Goal: Information Seeking & Learning: Find specific fact

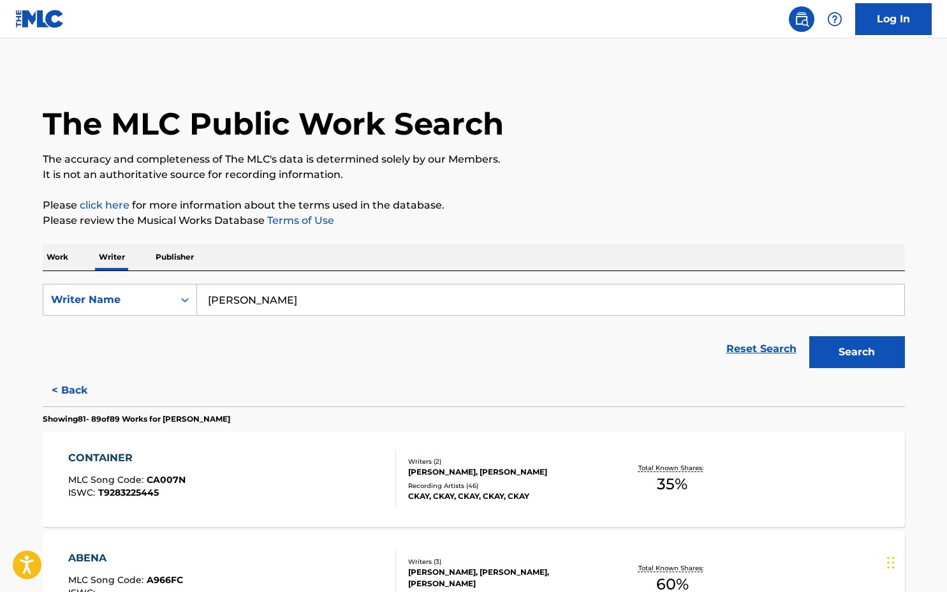
click at [306, 300] on input "[PERSON_NAME]" at bounding box center [550, 299] width 707 height 31
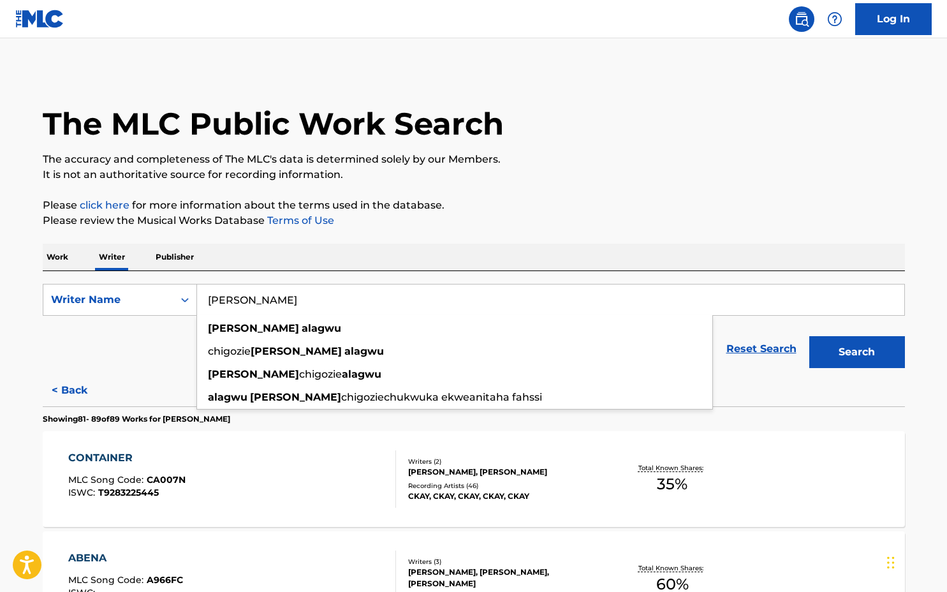
paste input "[PERSON_NAME]"
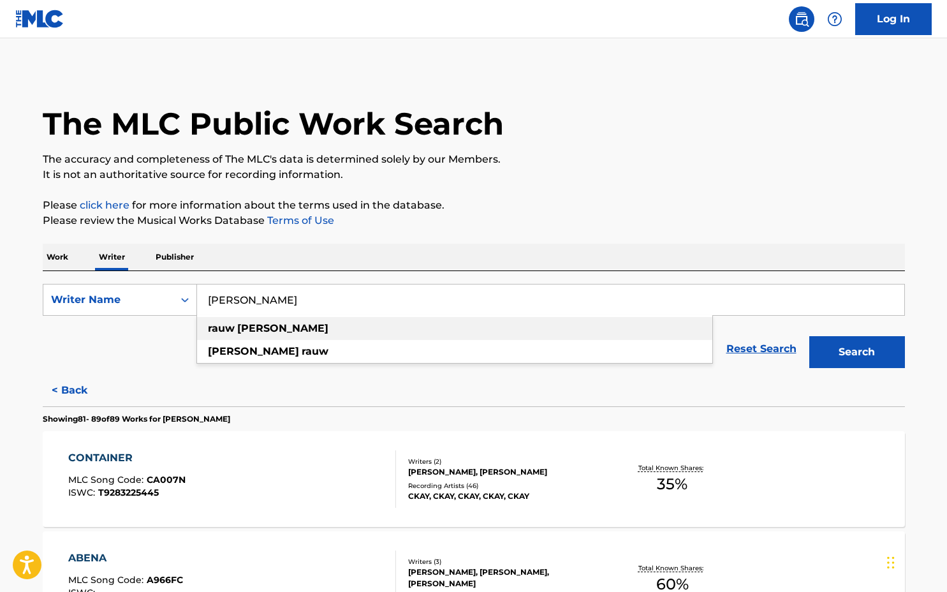
click at [346, 329] on div "[PERSON_NAME]" at bounding box center [454, 328] width 515 height 23
type input "[PERSON_NAME]"
click at [868, 350] on button "Search" at bounding box center [857, 352] width 96 height 32
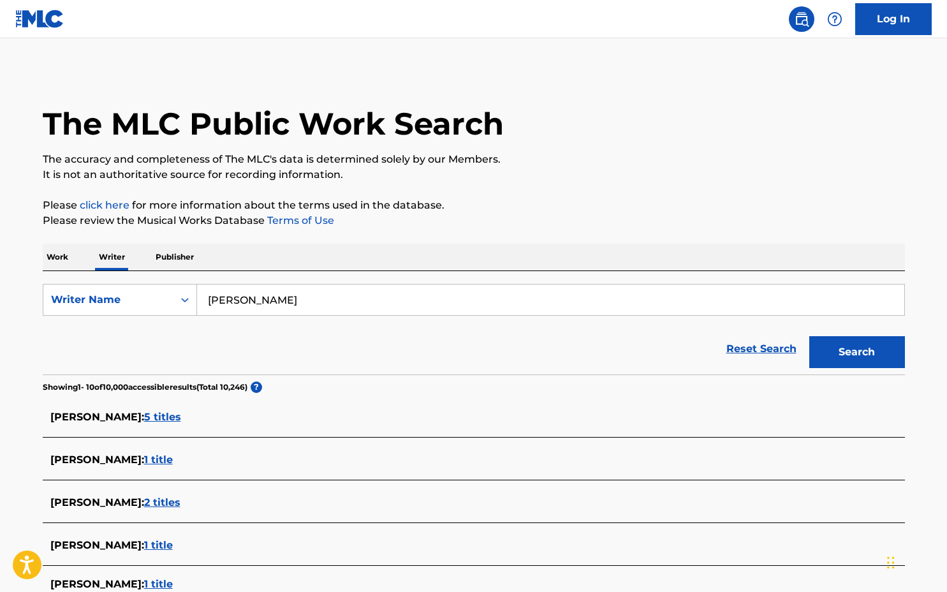
scroll to position [8, 0]
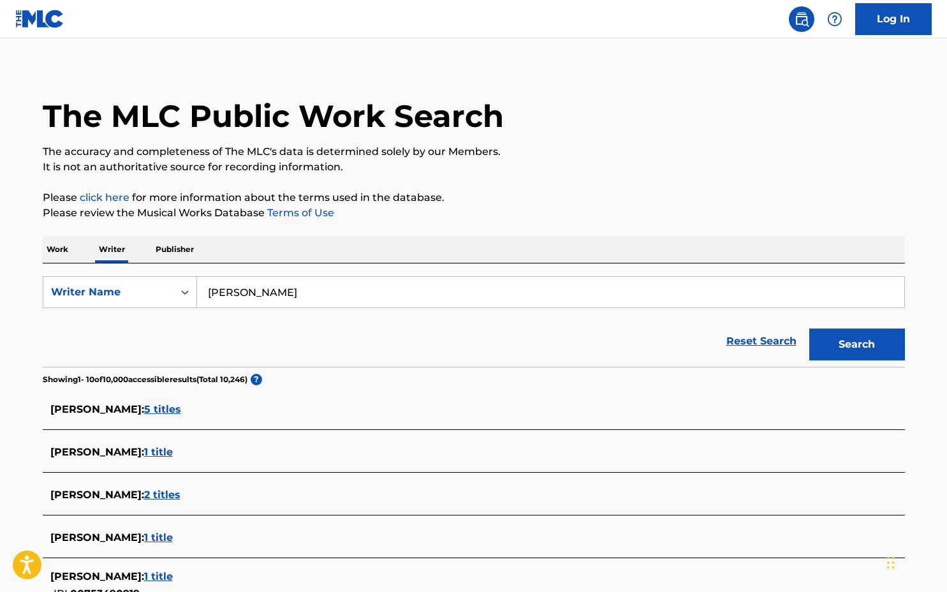
click at [181, 410] on span "5 titles" at bounding box center [162, 409] width 37 height 12
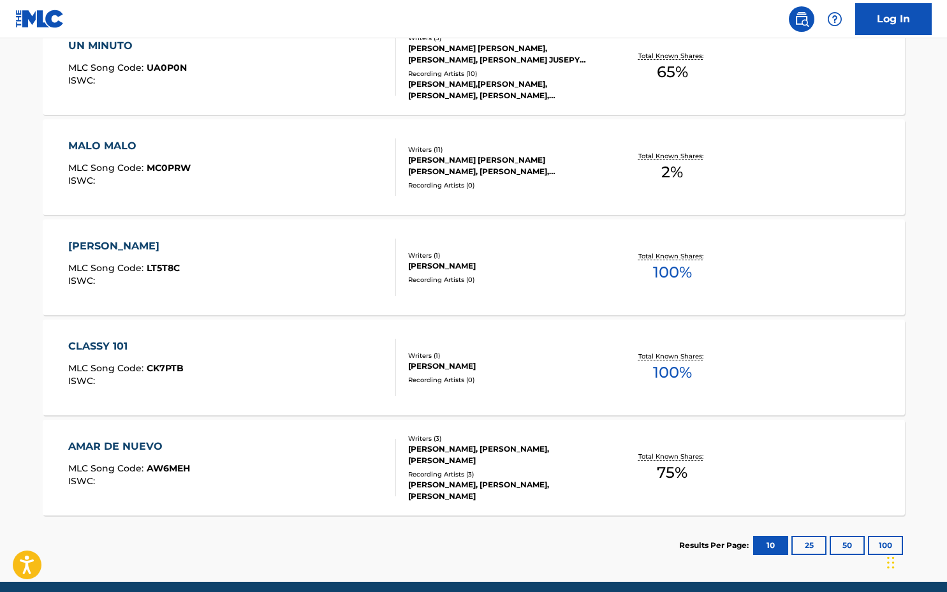
scroll to position [150, 0]
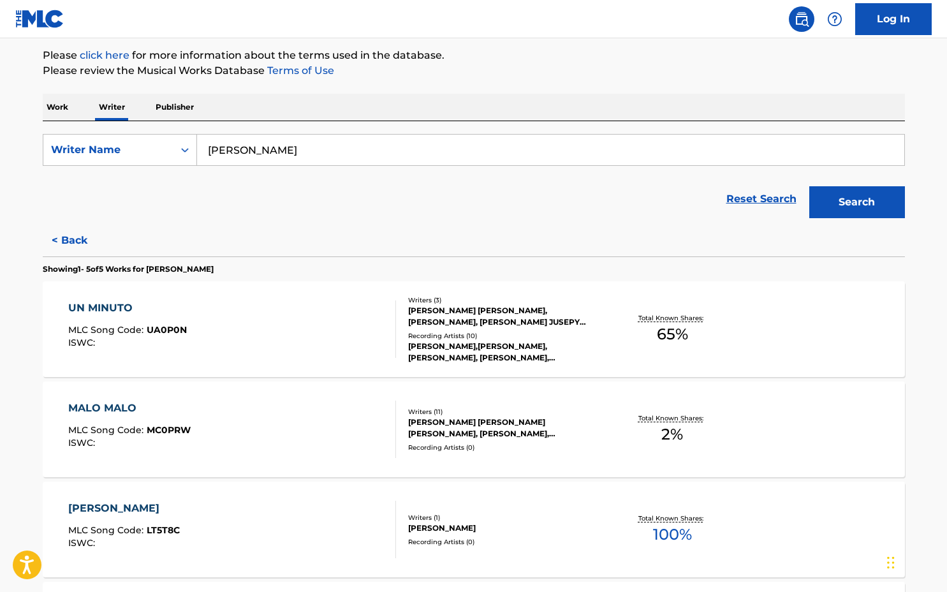
click at [96, 313] on div "UN MINUTO" at bounding box center [127, 307] width 119 height 15
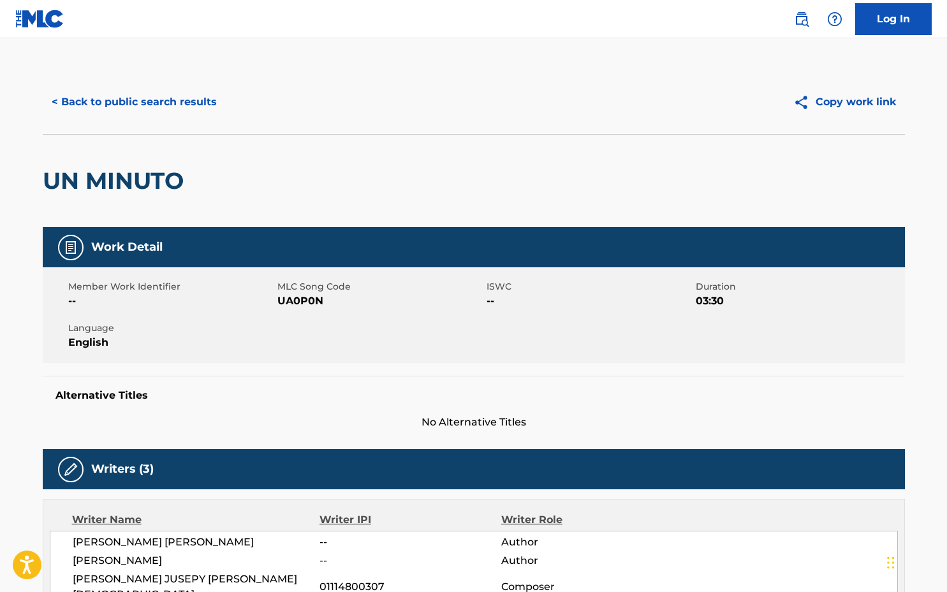
click at [134, 103] on button "< Back to public search results" at bounding box center [134, 102] width 183 height 32
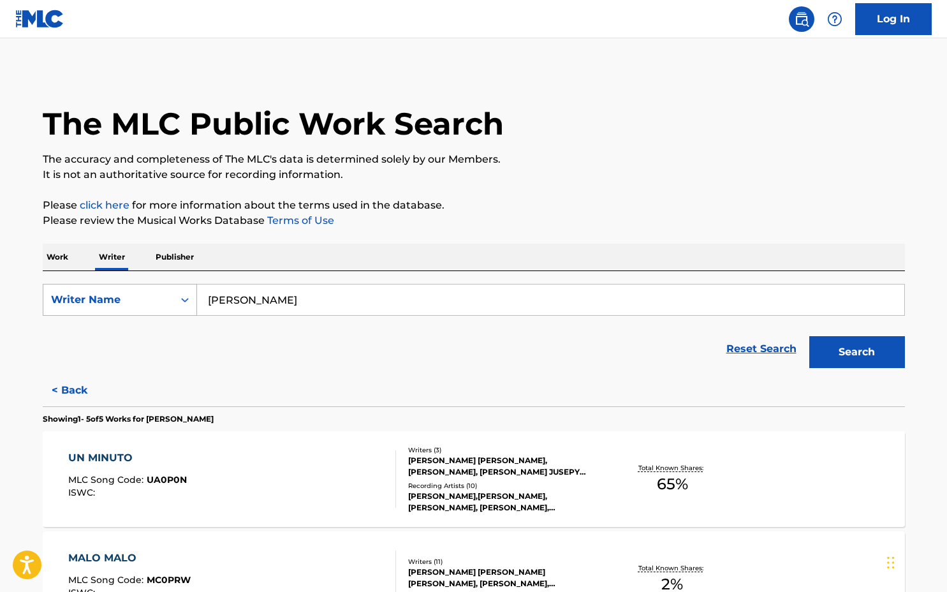
click at [137, 300] on div "Writer Name" at bounding box center [108, 299] width 115 height 15
click at [156, 264] on p "Publisher" at bounding box center [175, 257] width 46 height 27
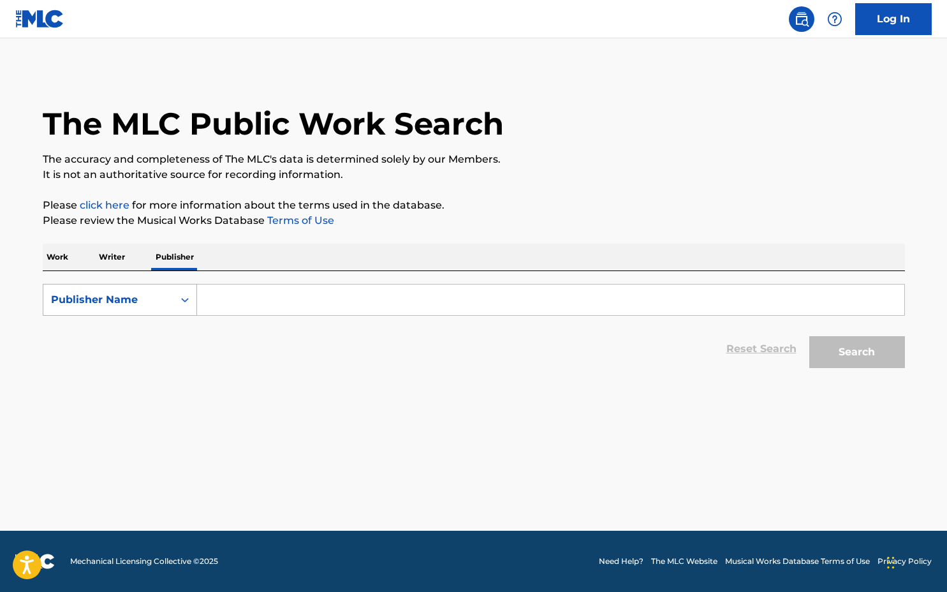
click at [122, 302] on div "Publisher Name" at bounding box center [108, 299] width 115 height 15
click at [73, 252] on div "Work Writer Publisher" at bounding box center [474, 257] width 862 height 27
click at [59, 258] on p "Work" at bounding box center [57, 257] width 29 height 27
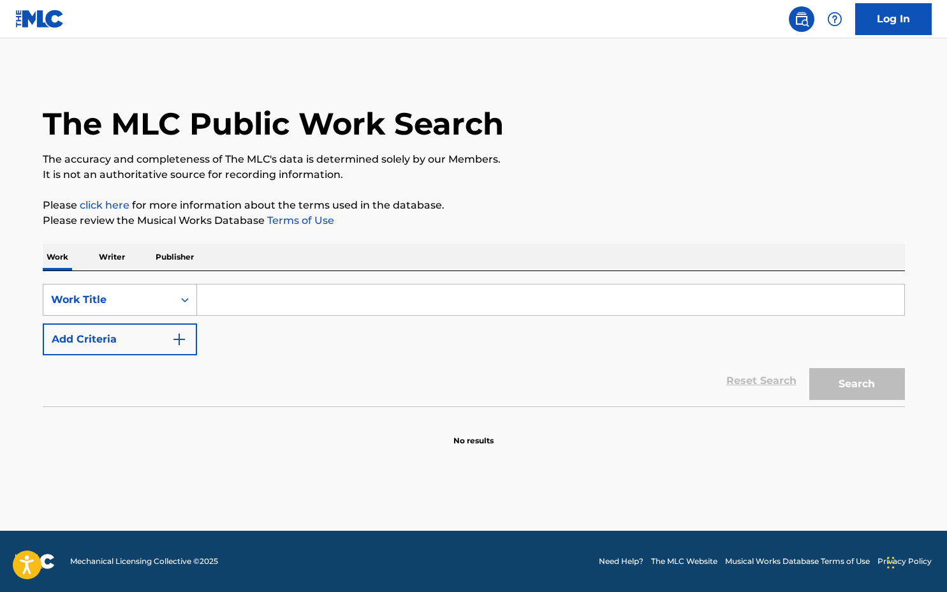
click at [98, 306] on div "Work Title" at bounding box center [108, 299] width 115 height 15
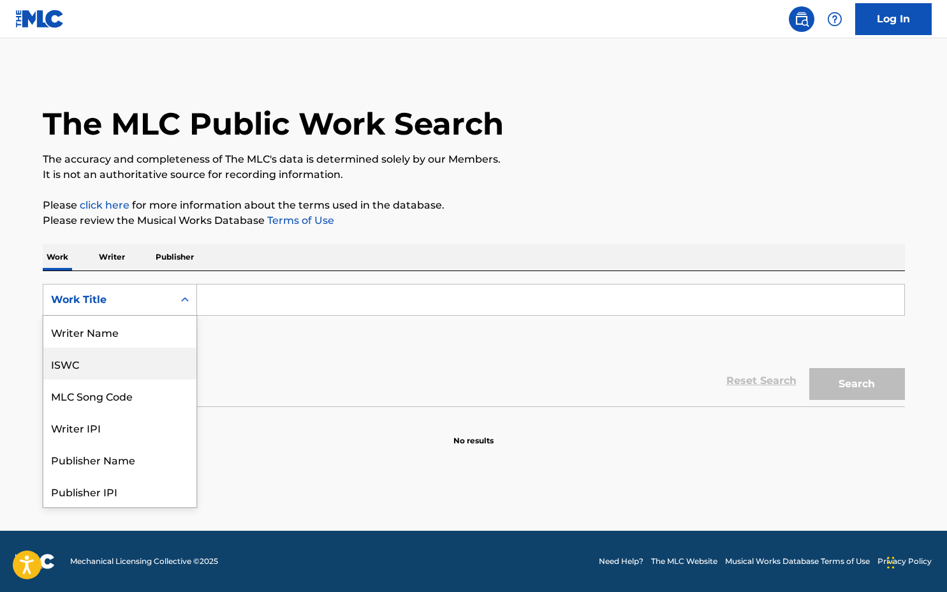
drag, startPoint x: 230, startPoint y: 381, endPoint x: 191, endPoint y: 371, distance: 39.6
click at [230, 381] on div "Reset Search Search" at bounding box center [474, 380] width 862 height 51
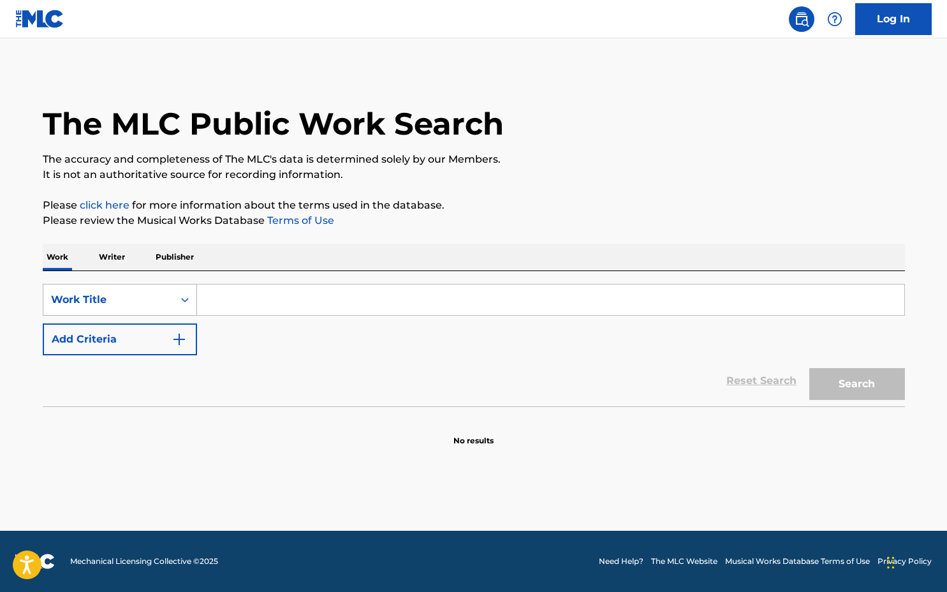
click at [102, 299] on div "Work Title" at bounding box center [108, 299] width 115 height 15
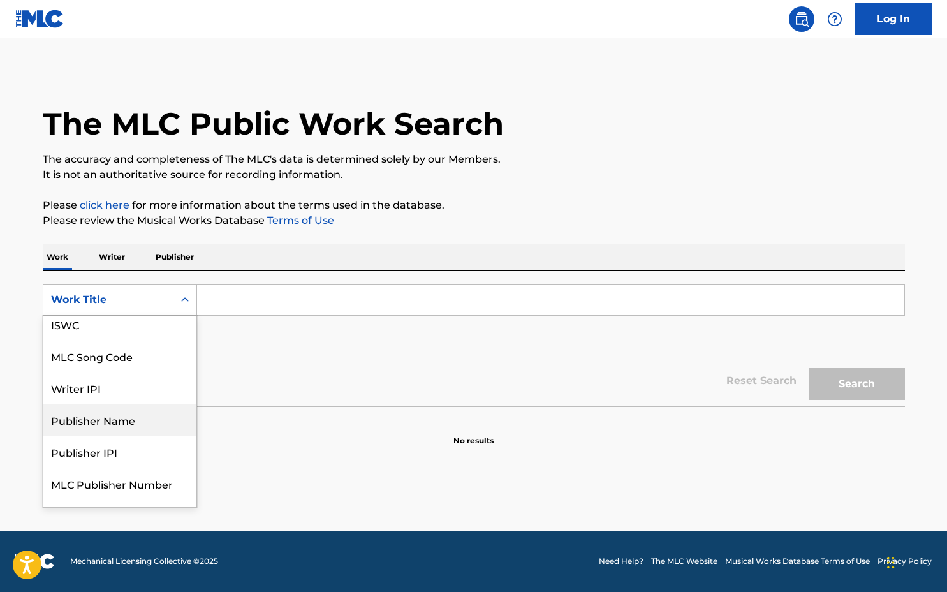
scroll to position [24, 0]
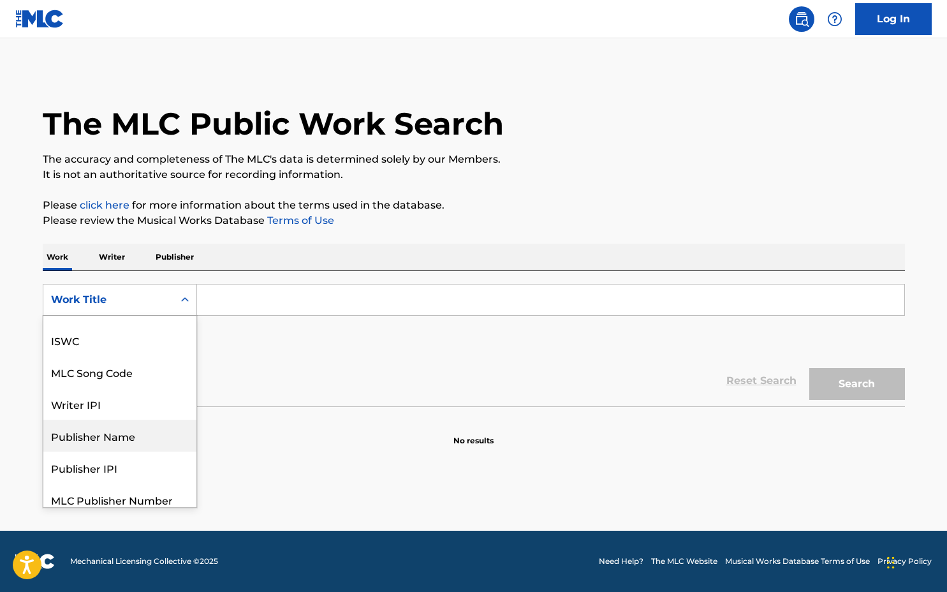
click at [109, 422] on div "Publisher Name" at bounding box center [119, 436] width 153 height 32
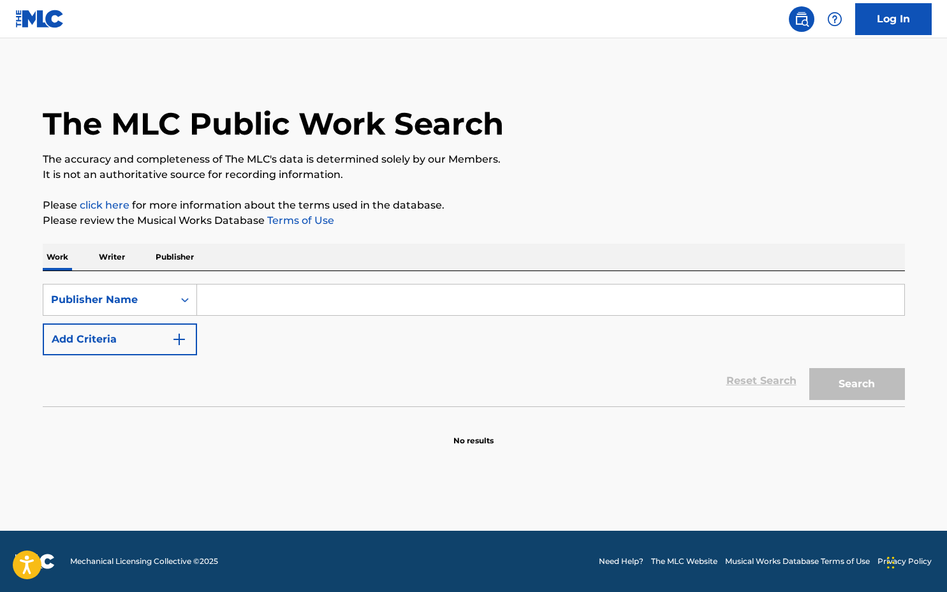
click at [232, 300] on input "Search Form" at bounding box center [550, 299] width 707 height 31
paste input "Chocolate city limited"
type input "Chocolate city limited"
click at [864, 380] on button "Search" at bounding box center [857, 384] width 96 height 32
click at [172, 306] on div "Publisher Name" at bounding box center [108, 300] width 130 height 24
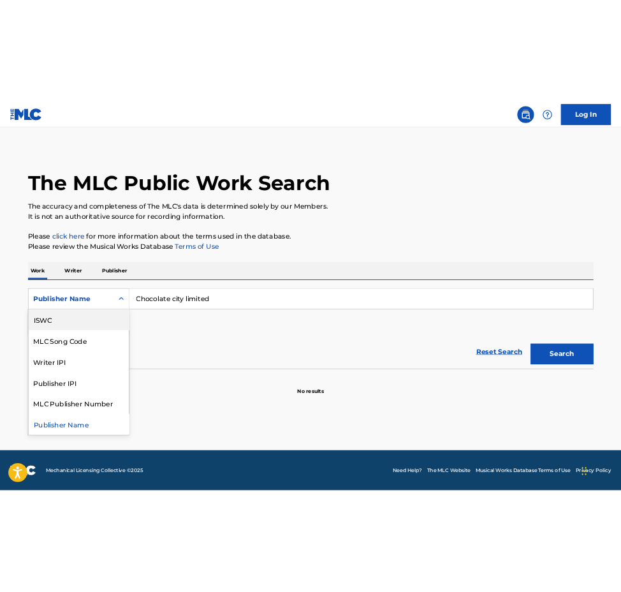
scroll to position [0, 0]
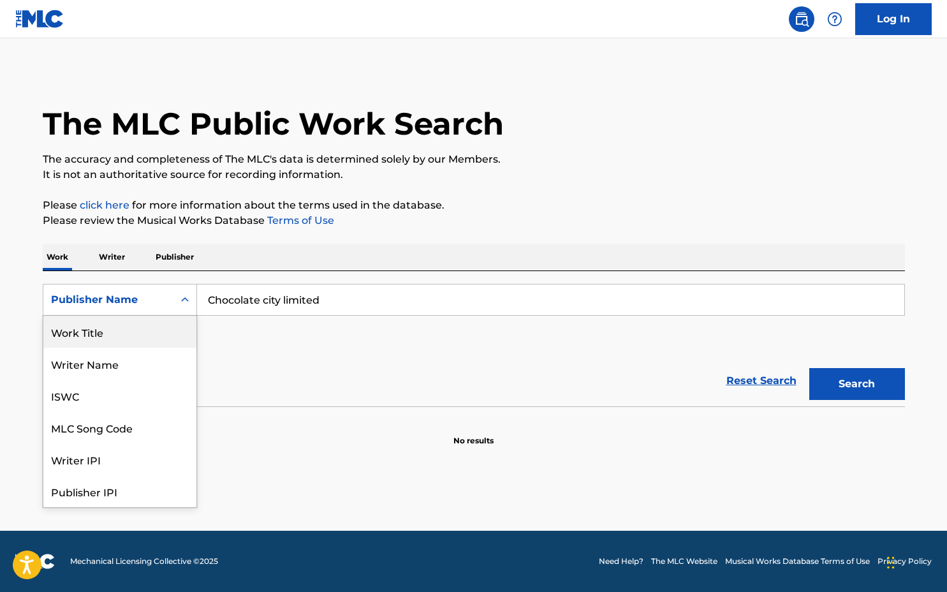
click at [345, 290] on input "Chocolate city limited" at bounding box center [550, 299] width 707 height 31
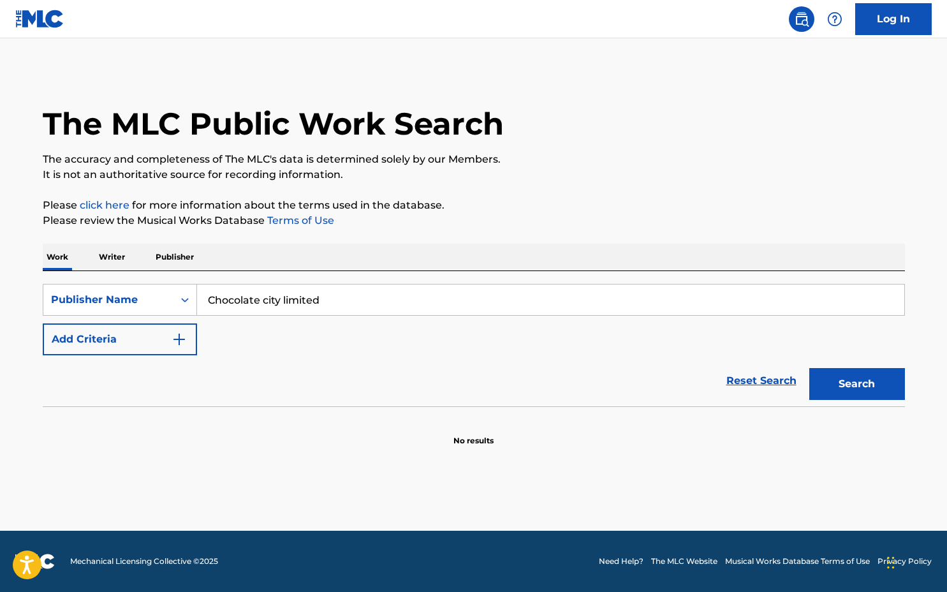
click at [345, 291] on input "Chocolate city limited" at bounding box center [550, 299] width 707 height 31
click at [271, 88] on div "The MLC Public Work Search" at bounding box center [474, 116] width 862 height 93
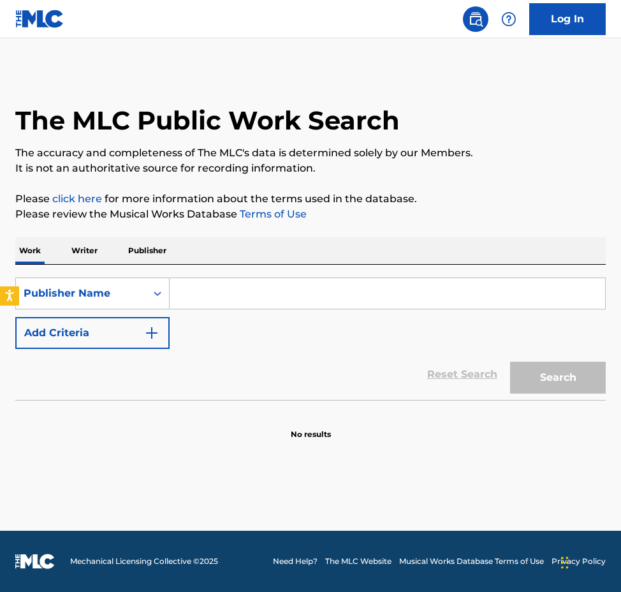
click at [427, 177] on div "The MLC Public Work Search The accuracy and completeness of The MLC's data is d…" at bounding box center [310, 255] width 621 height 370
click at [233, 300] on input "Search Form" at bounding box center [388, 293] width 436 height 31
click at [106, 299] on div "Publisher Name" at bounding box center [81, 293] width 115 height 15
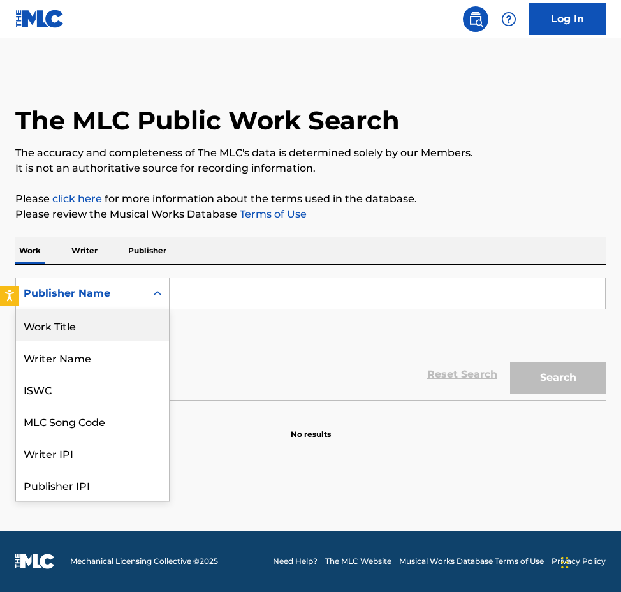
click at [114, 324] on div "Work Title" at bounding box center [92, 325] width 153 height 32
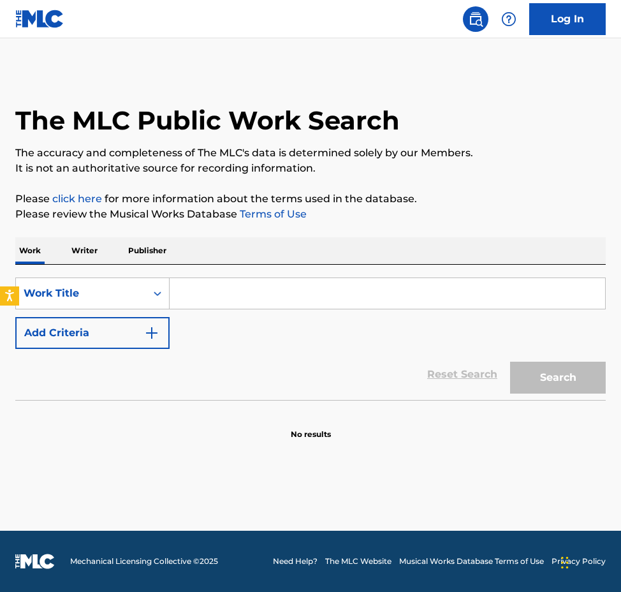
click at [207, 292] on input "Search Form" at bounding box center [388, 293] width 436 height 31
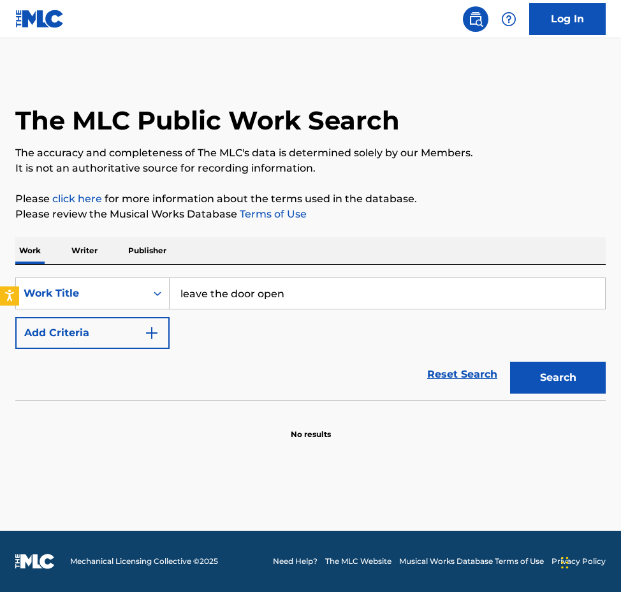
type input "leave the door open"
click at [510, 362] on button "Search" at bounding box center [558, 378] width 96 height 32
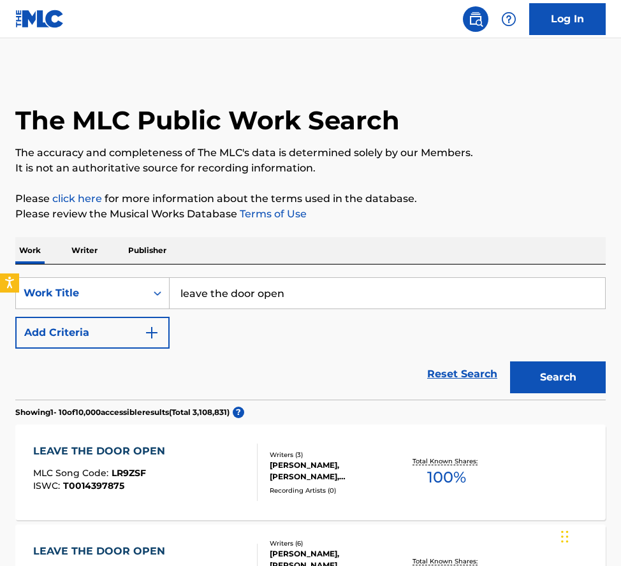
click at [122, 451] on div "LEAVE THE DOOR OPEN" at bounding box center [102, 451] width 138 height 15
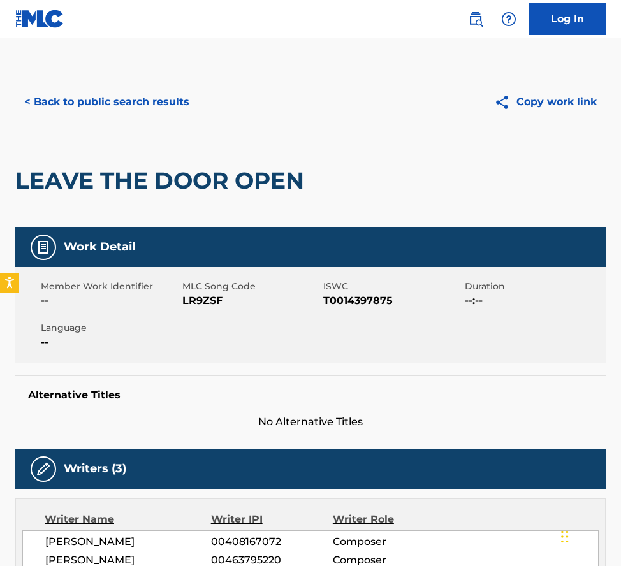
click at [111, 104] on button "< Back to public search results" at bounding box center [106, 102] width 183 height 32
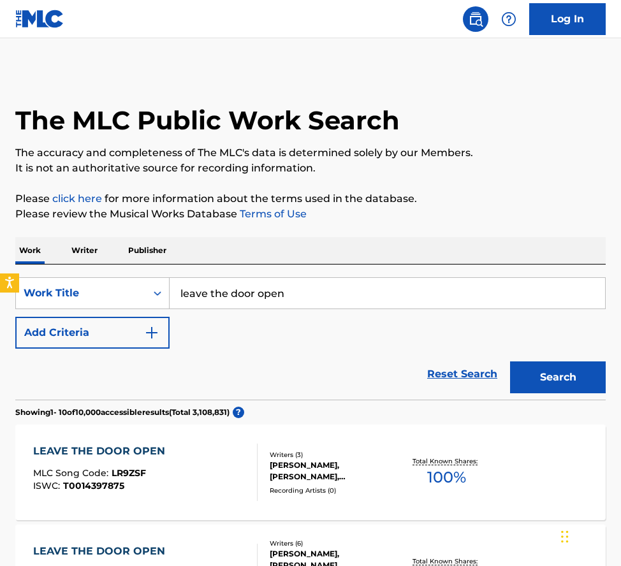
click at [78, 256] on p "Writer" at bounding box center [85, 250] width 34 height 27
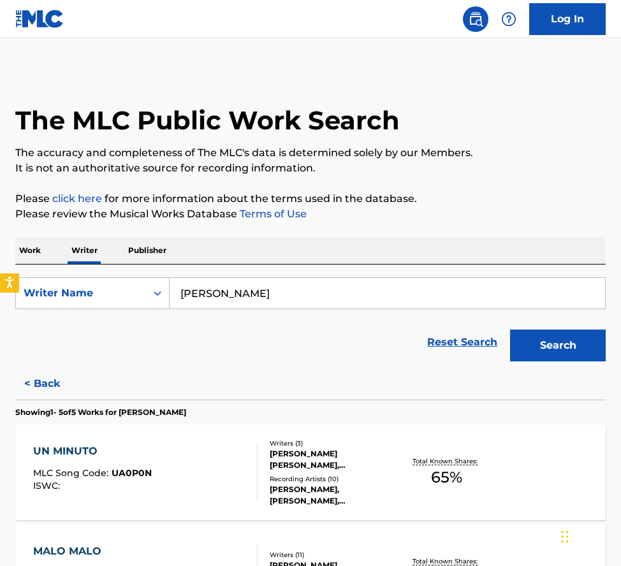
click at [244, 293] on input "[PERSON_NAME]" at bounding box center [388, 293] width 436 height 31
click at [587, 342] on button "Search" at bounding box center [558, 346] width 96 height 32
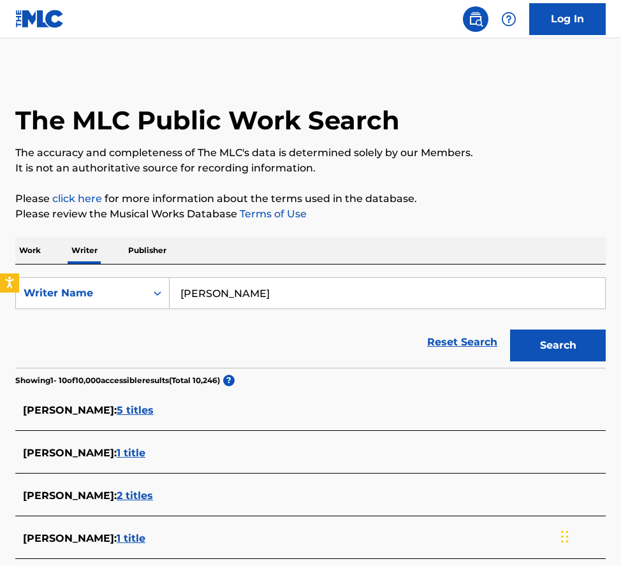
scroll to position [221, 0]
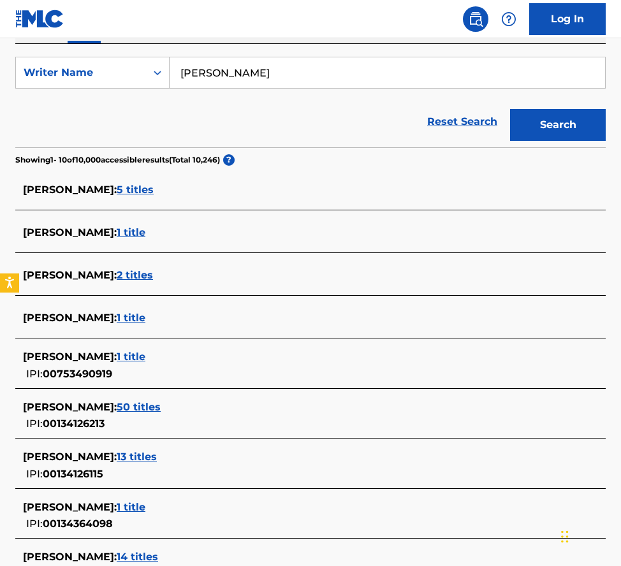
click at [153, 188] on span "5 titles" at bounding box center [135, 190] width 37 height 12
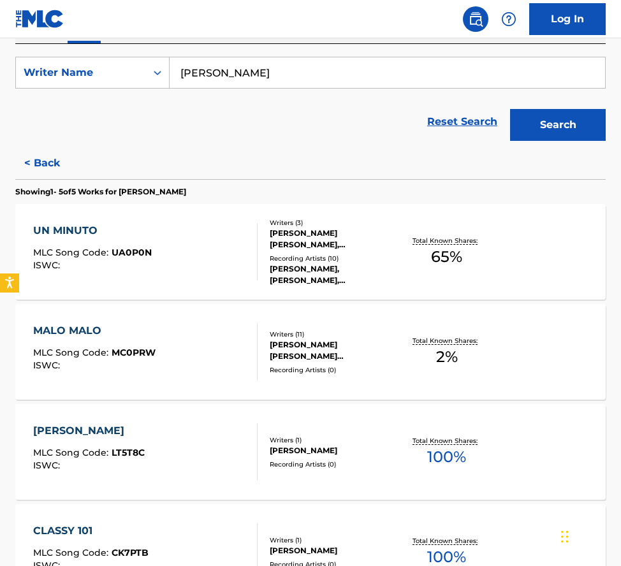
click at [92, 233] on div "UN MINUTO" at bounding box center [92, 230] width 119 height 15
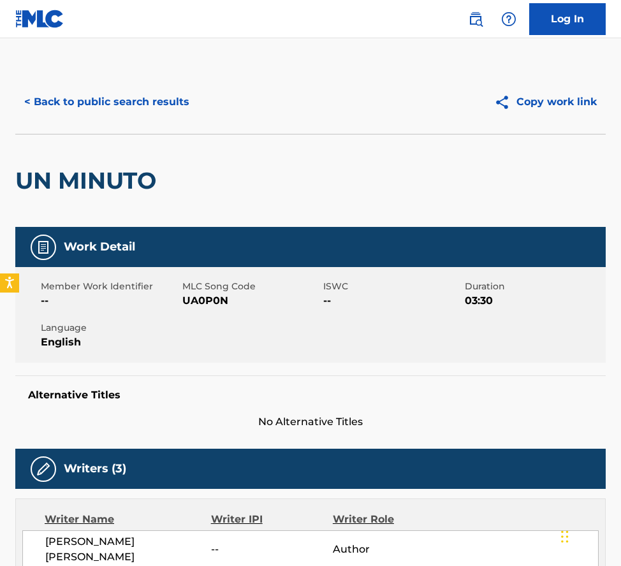
click at [258, 177] on div "UN MINUTO" at bounding box center [310, 180] width 591 height 93
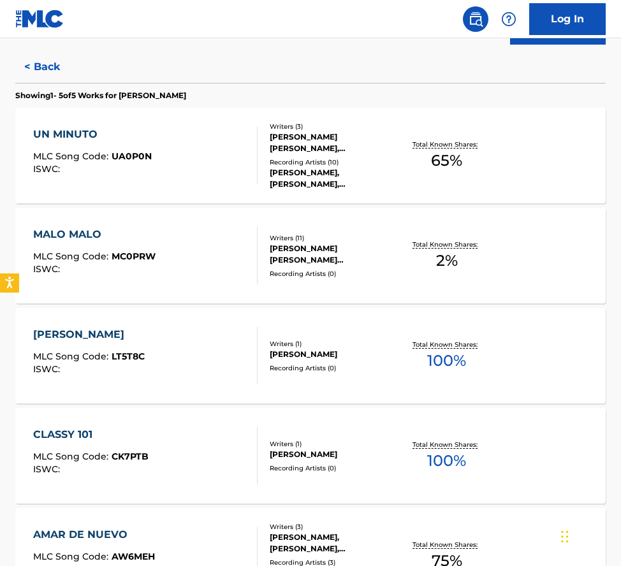
scroll to position [160, 0]
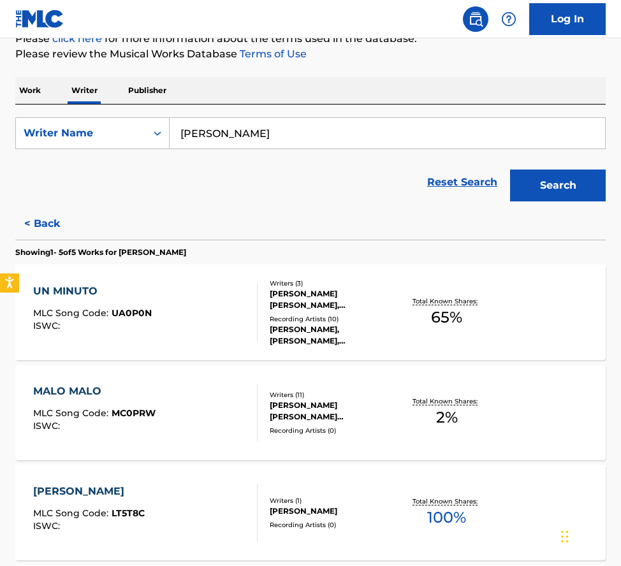
click at [47, 223] on button "< Back" at bounding box center [53, 224] width 77 height 32
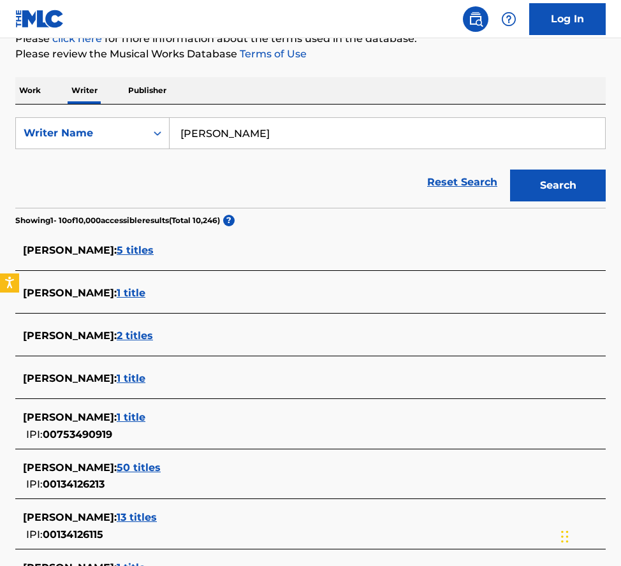
click at [306, 134] on input "[PERSON_NAME]" at bounding box center [388, 133] width 436 height 31
click at [312, 214] on section "Showing 1 - 10 of 10,000 accessible results (Total 10,246 ) ?" at bounding box center [310, 217] width 591 height 18
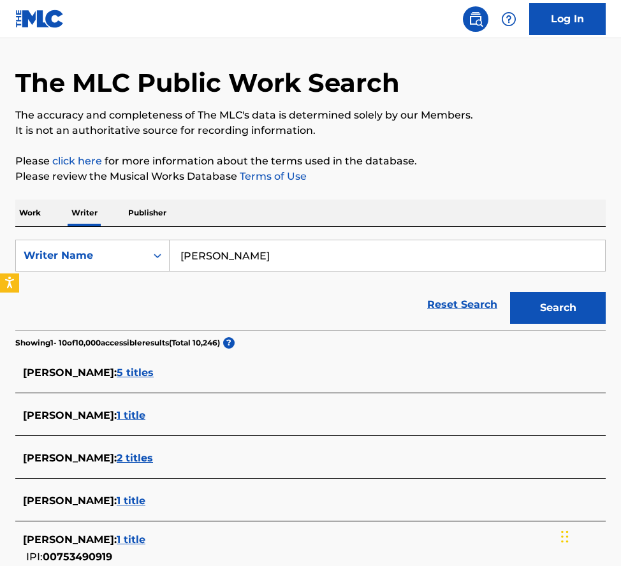
scroll to position [0, 0]
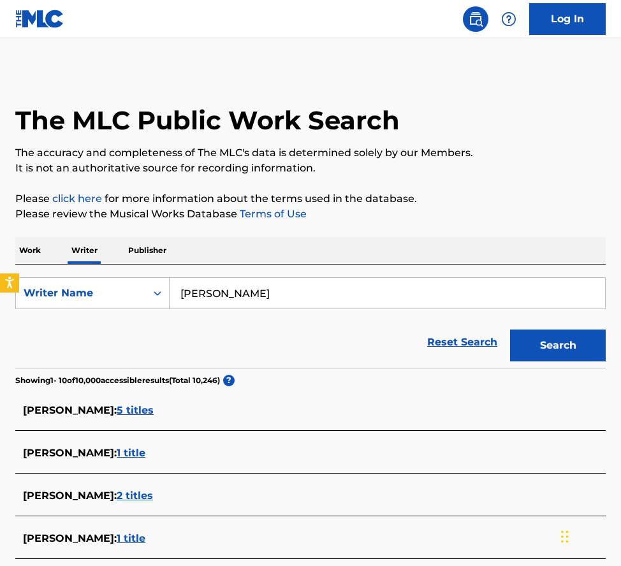
click at [157, 248] on p "Publisher" at bounding box center [147, 250] width 46 height 27
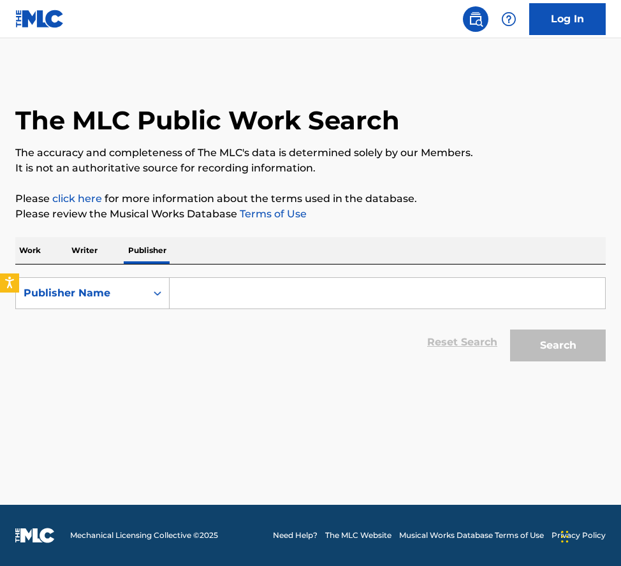
click at [237, 303] on input "Search Form" at bounding box center [388, 293] width 436 height 31
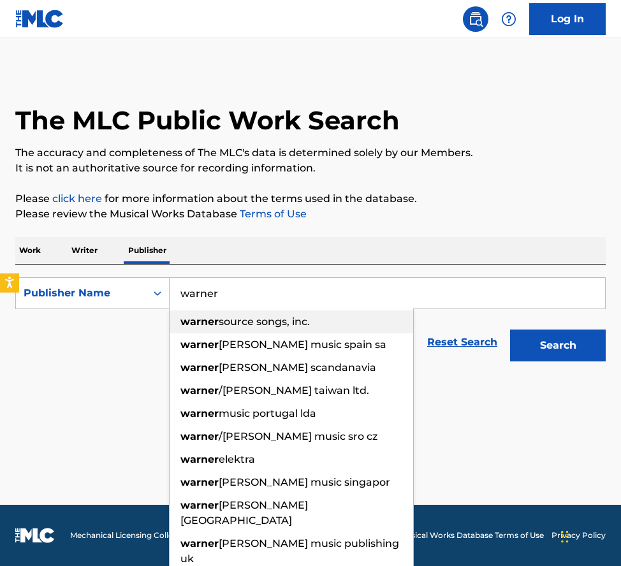
click at [265, 320] on span "source songs, inc." at bounding box center [264, 322] width 91 height 12
type input "warner source songs, inc."
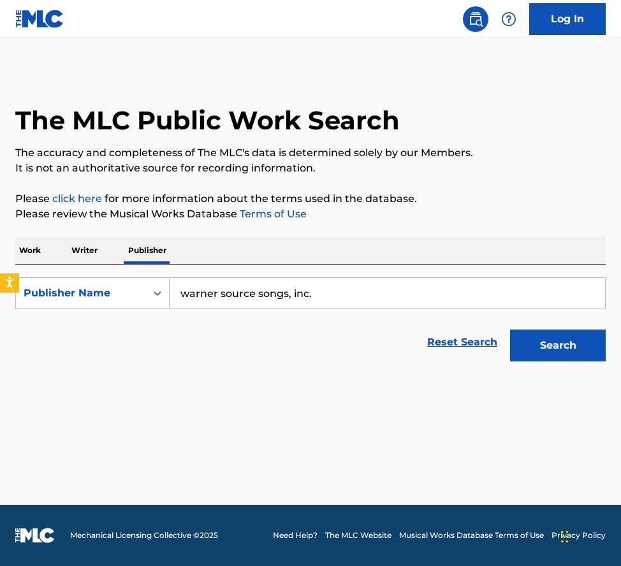
click at [552, 330] on button "Search" at bounding box center [558, 346] width 96 height 32
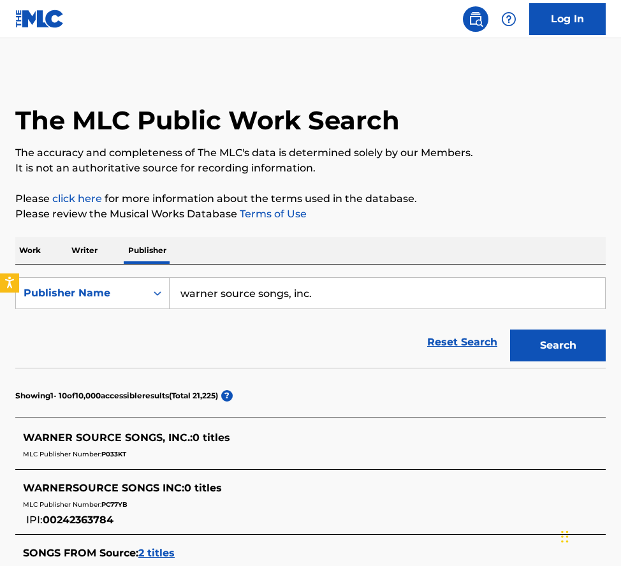
scroll to position [117, 0]
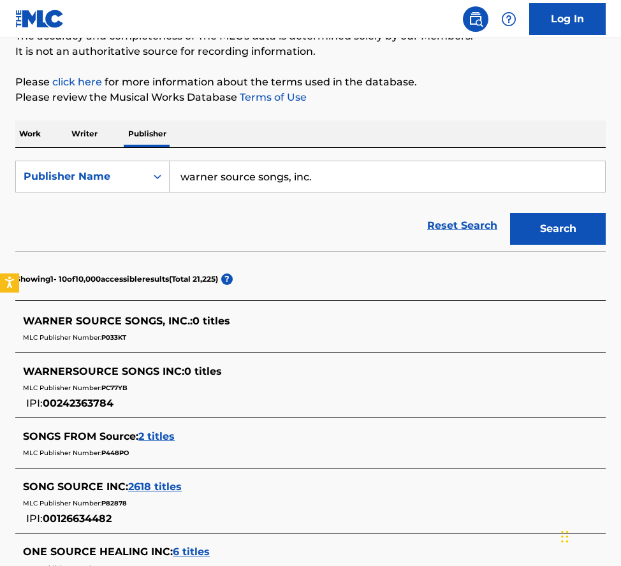
click at [133, 434] on span "SONGS FROM Source :" at bounding box center [80, 437] width 115 height 12
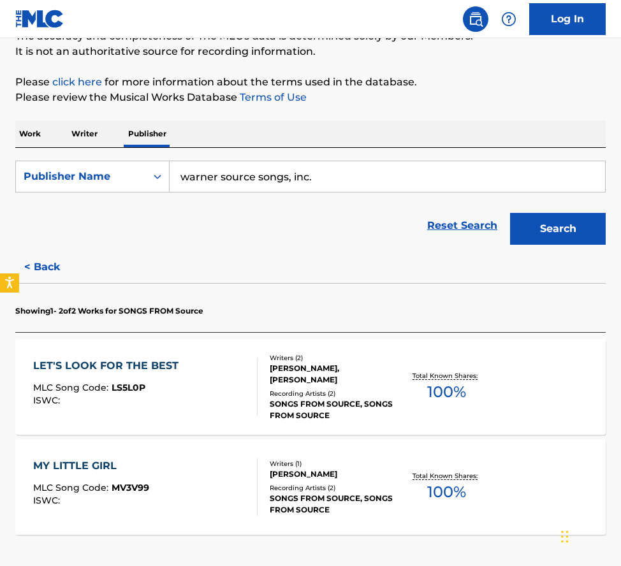
scroll to position [233, 0]
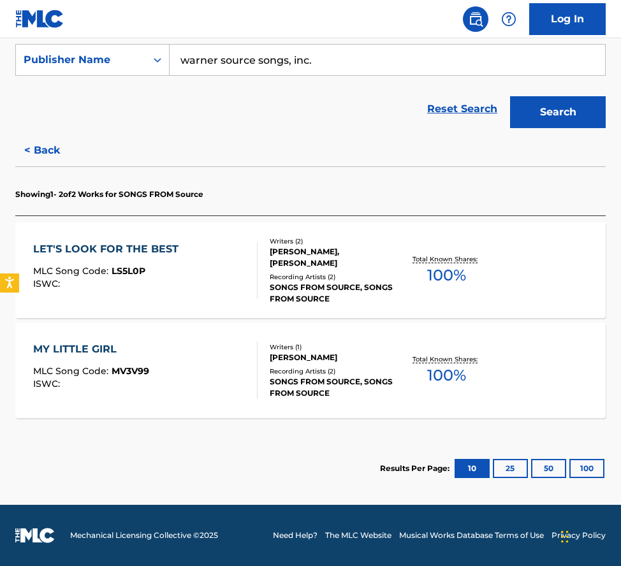
click at [103, 345] on div "MY LITTLE GIRL" at bounding box center [91, 349] width 116 height 15
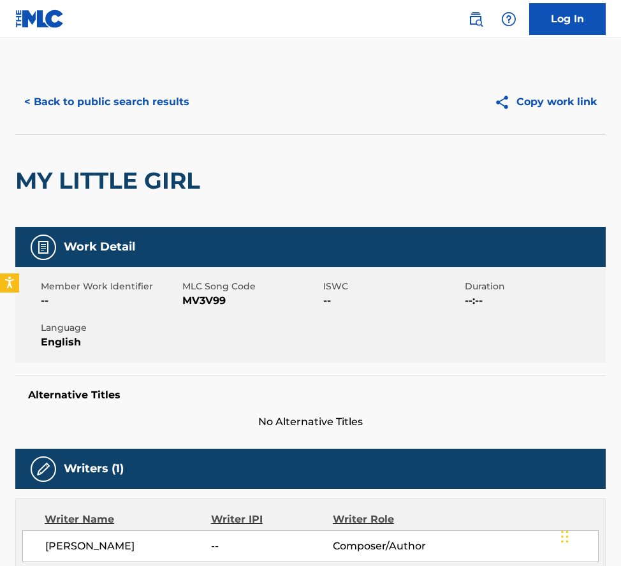
click at [255, 174] on div "MY LITTLE GIRL" at bounding box center [310, 180] width 591 height 93
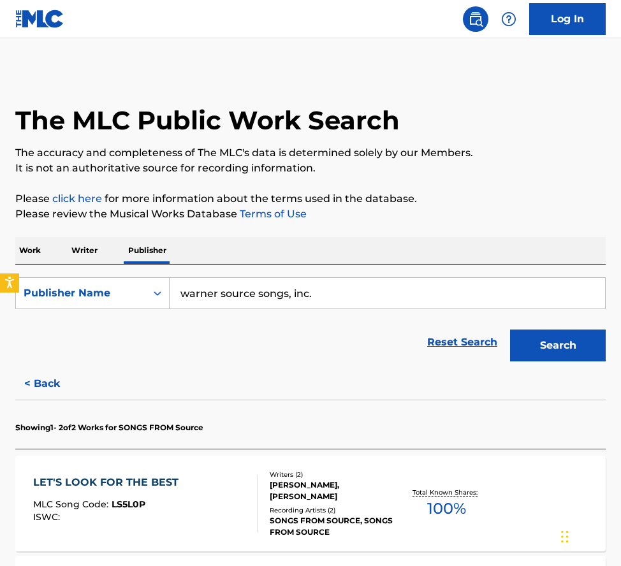
scroll to position [221, 0]
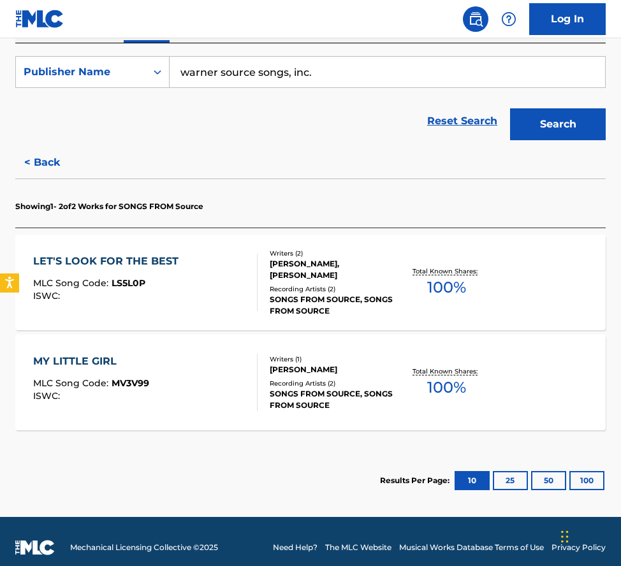
click at [163, 260] on div "LET'S LOOK FOR THE BEST" at bounding box center [109, 261] width 152 height 15
